Goal: Task Accomplishment & Management: Use online tool/utility

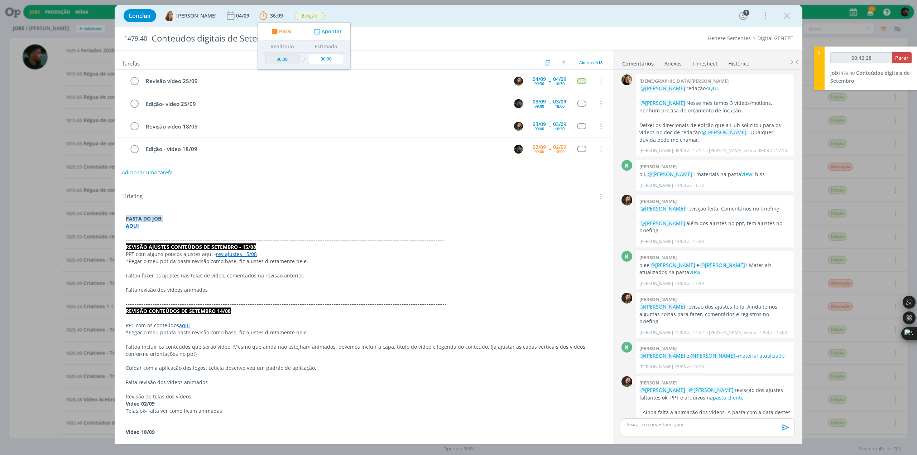
scroll to position [215, 0]
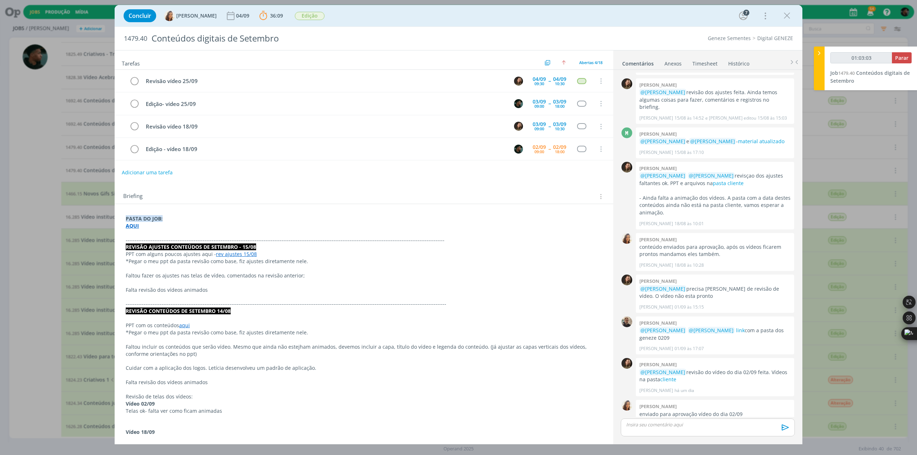
click at [697, 425] on p "dialog" at bounding box center [708, 425] width 163 height 6
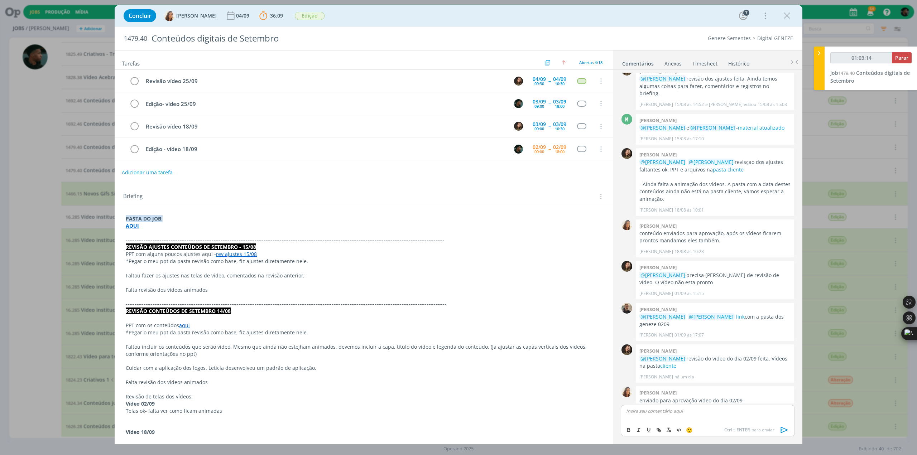
click at [134, 224] on strong "AQUI" at bounding box center [132, 225] width 13 height 7
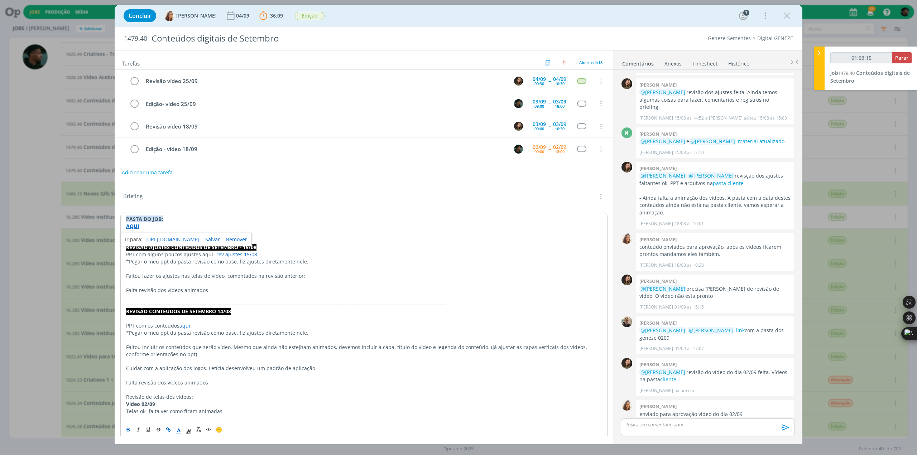
click at [151, 235] on link "[URL][DOMAIN_NAME]" at bounding box center [172, 239] width 54 height 9
click at [649, 424] on p "dialog" at bounding box center [708, 425] width 163 height 6
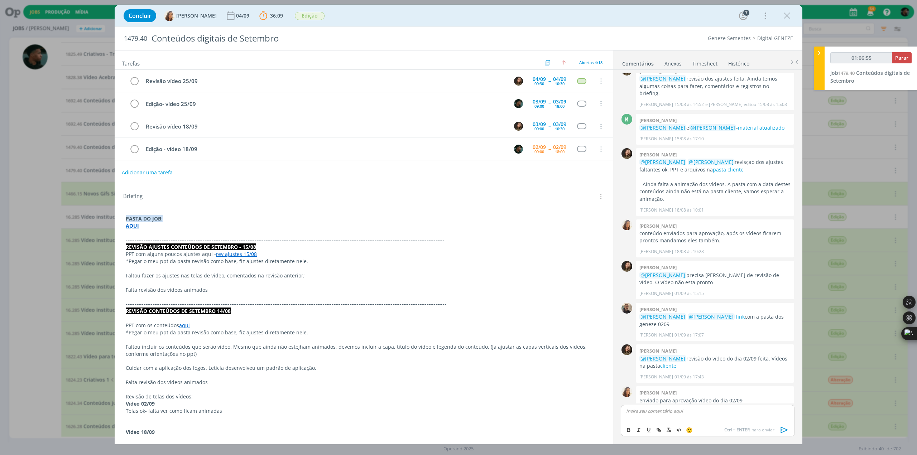
type input "01:06:56"
click at [645, 423] on span "[PERSON_NAME]" at bounding box center [665, 422] width 44 height 8
drag, startPoint x: 655, startPoint y: 418, endPoint x: 670, endPoint y: 425, distance: 16.7
drag, startPoint x: 670, startPoint y: 425, endPoint x: 664, endPoint y: 418, distance: 8.6
click at [661, 420] on div "﻿ @ [PERSON_NAME] ﻿ motion aqui" at bounding box center [708, 414] width 174 height 18
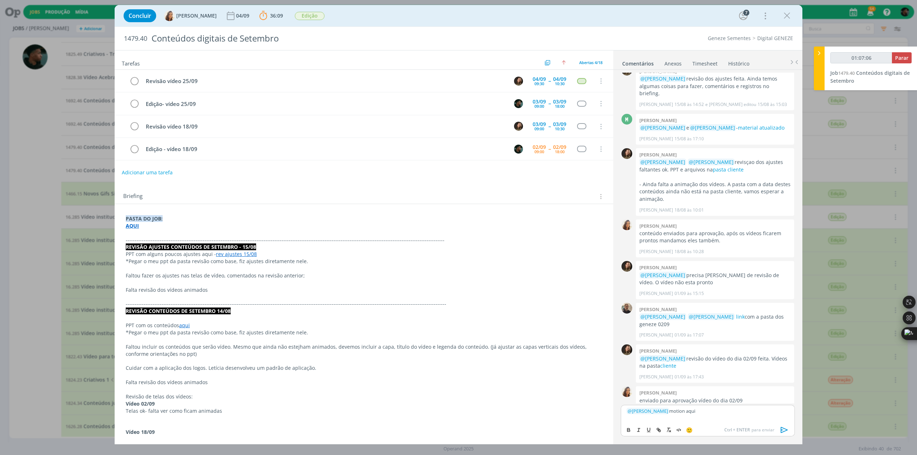
drag, startPoint x: 697, startPoint y: 410, endPoint x: 683, endPoint y: 414, distance: 14.4
click at [683, 414] on p "﻿ @ [PERSON_NAME] ﻿ motion aqui" at bounding box center [708, 411] width 163 height 6
type input "01:07:07"
click at [661, 430] on icon "dialog" at bounding box center [659, 430] width 6 height 6
type input "aqui"
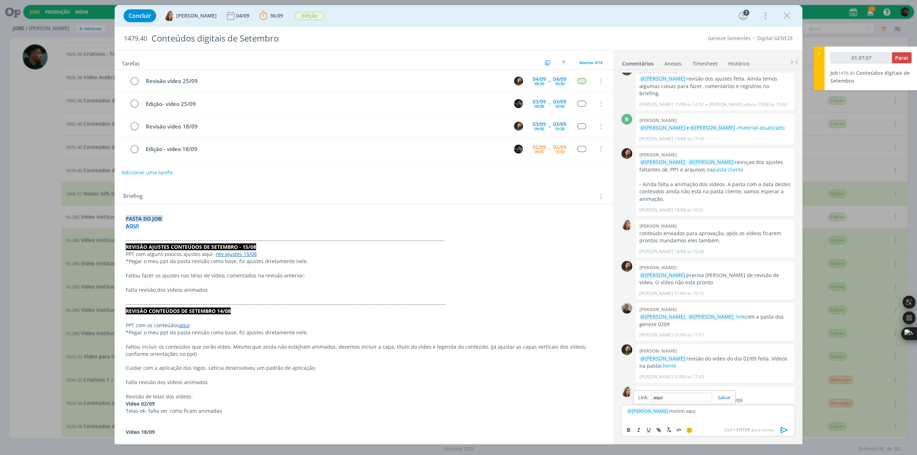
type input "01:07:08"
paste input "[URL][DOMAIN_NAME]"
type input "[URL][DOMAIN_NAME]"
type input "01:07:09"
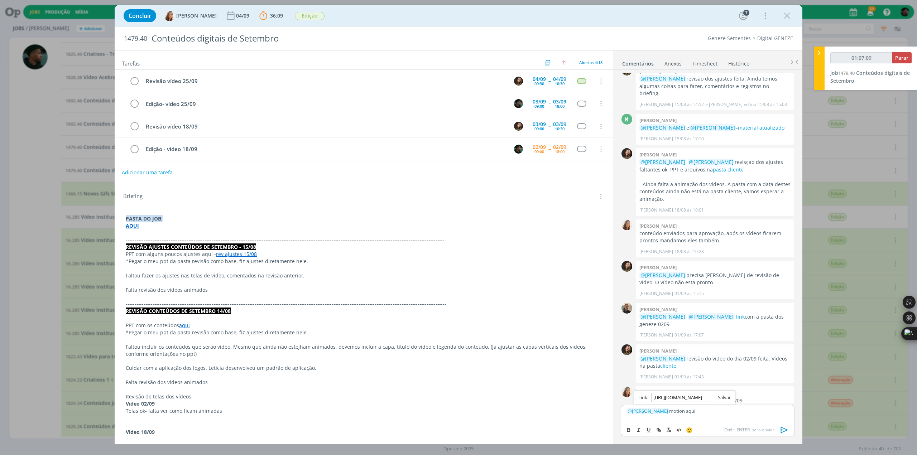
type input "[URL][DOMAIN_NAME]"
click at [721, 397] on link "dialog" at bounding box center [721, 397] width 19 height 6
click at [713, 417] on div "﻿ @ [PERSON_NAME] ﻿ motion aqui" at bounding box center [708, 414] width 174 height 18
click at [785, 429] on icon "dialog" at bounding box center [784, 430] width 11 height 11
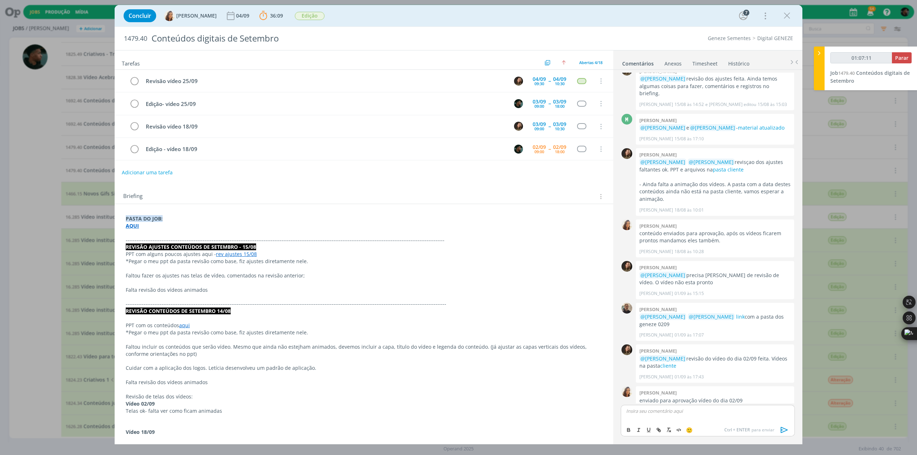
scroll to position [255, 0]
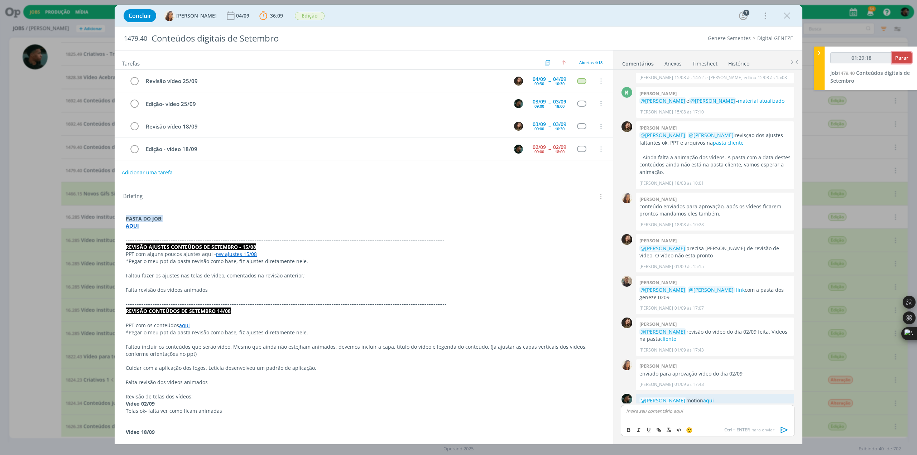
click at [899, 61] on span "Parar" at bounding box center [901, 57] width 13 height 7
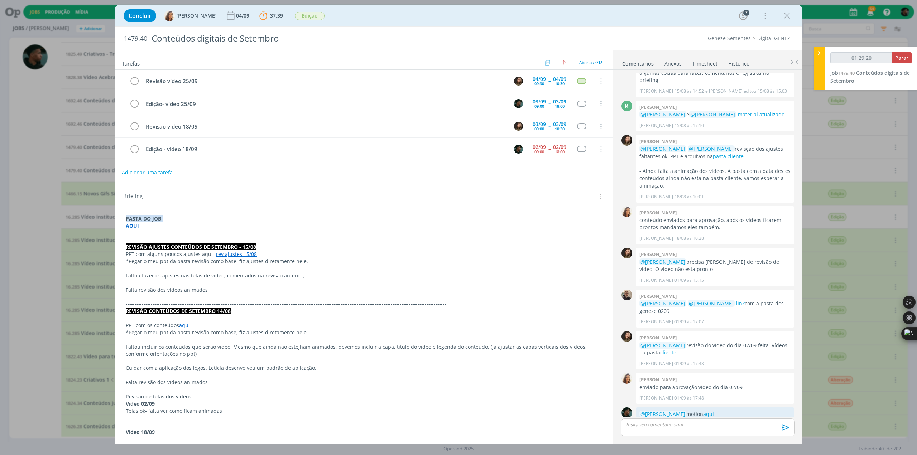
type input "01:30:00"
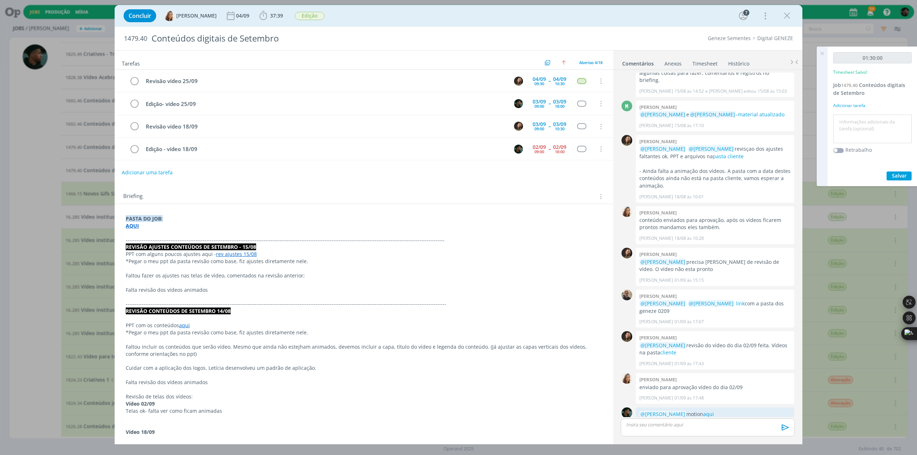
click at [854, 125] on textarea at bounding box center [872, 128] width 75 height 25
type textarea "edição"
click at [897, 176] on span "Salvar" at bounding box center [899, 175] width 15 height 7
click at [785, 15] on icon "dialog" at bounding box center [787, 15] width 11 height 11
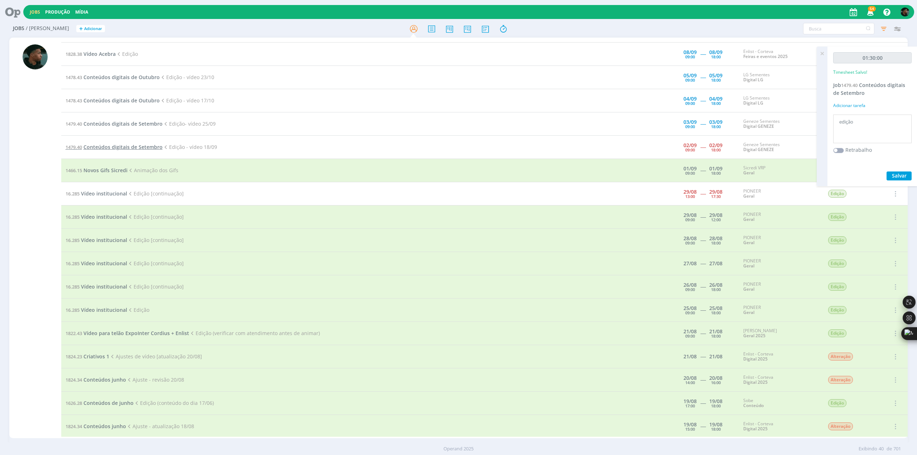
click at [122, 146] on span "Conteúdos digitais de Setembro" at bounding box center [122, 147] width 79 height 7
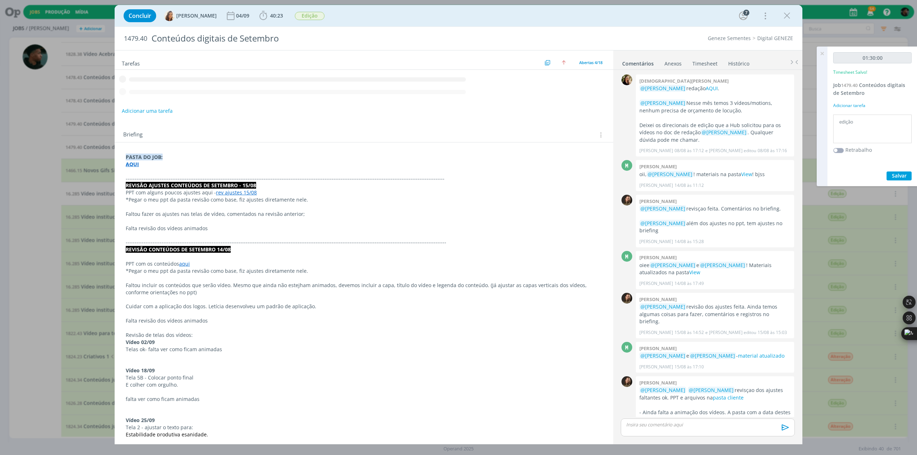
scroll to position [241, 0]
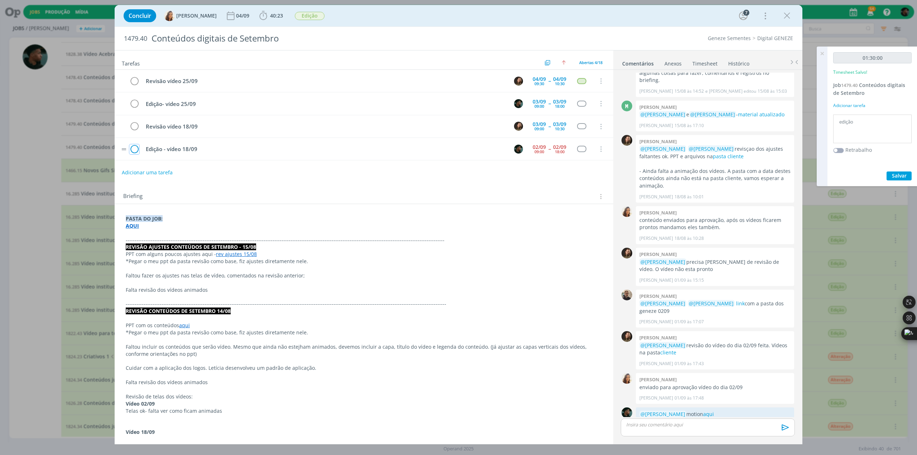
click at [133, 148] on icon "dialog" at bounding box center [134, 149] width 10 height 11
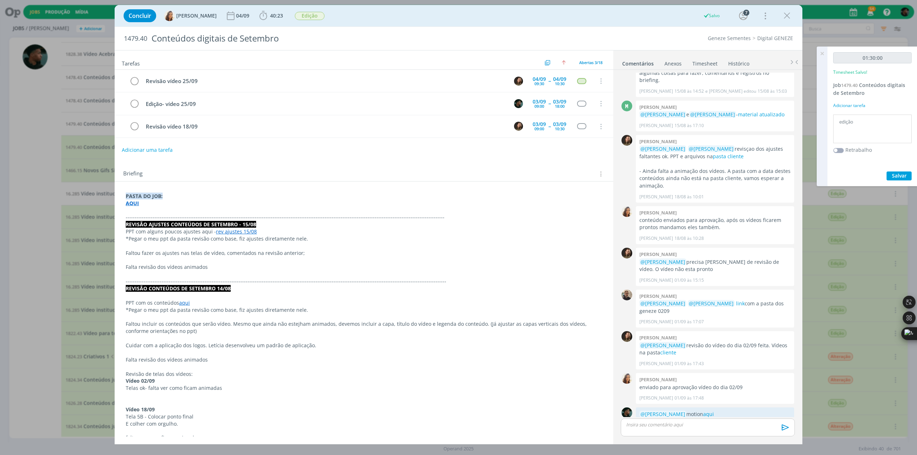
click at [787, 14] on icon "dialog" at bounding box center [787, 15] width 11 height 11
